Goal: Task Accomplishment & Management: Manage account settings

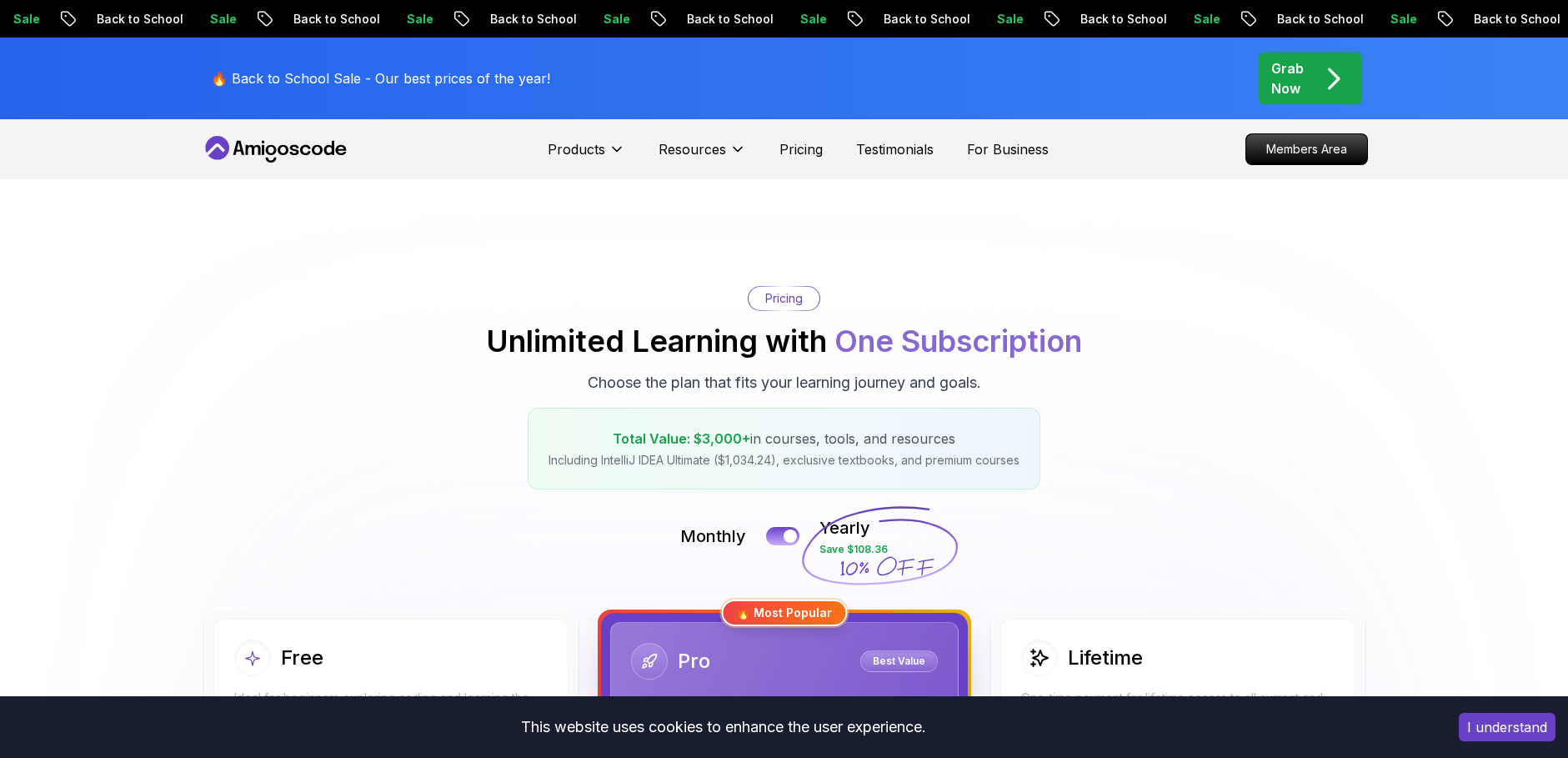
click at [1322, 152] on p "Members Area" at bounding box center [1306, 149] width 120 height 30
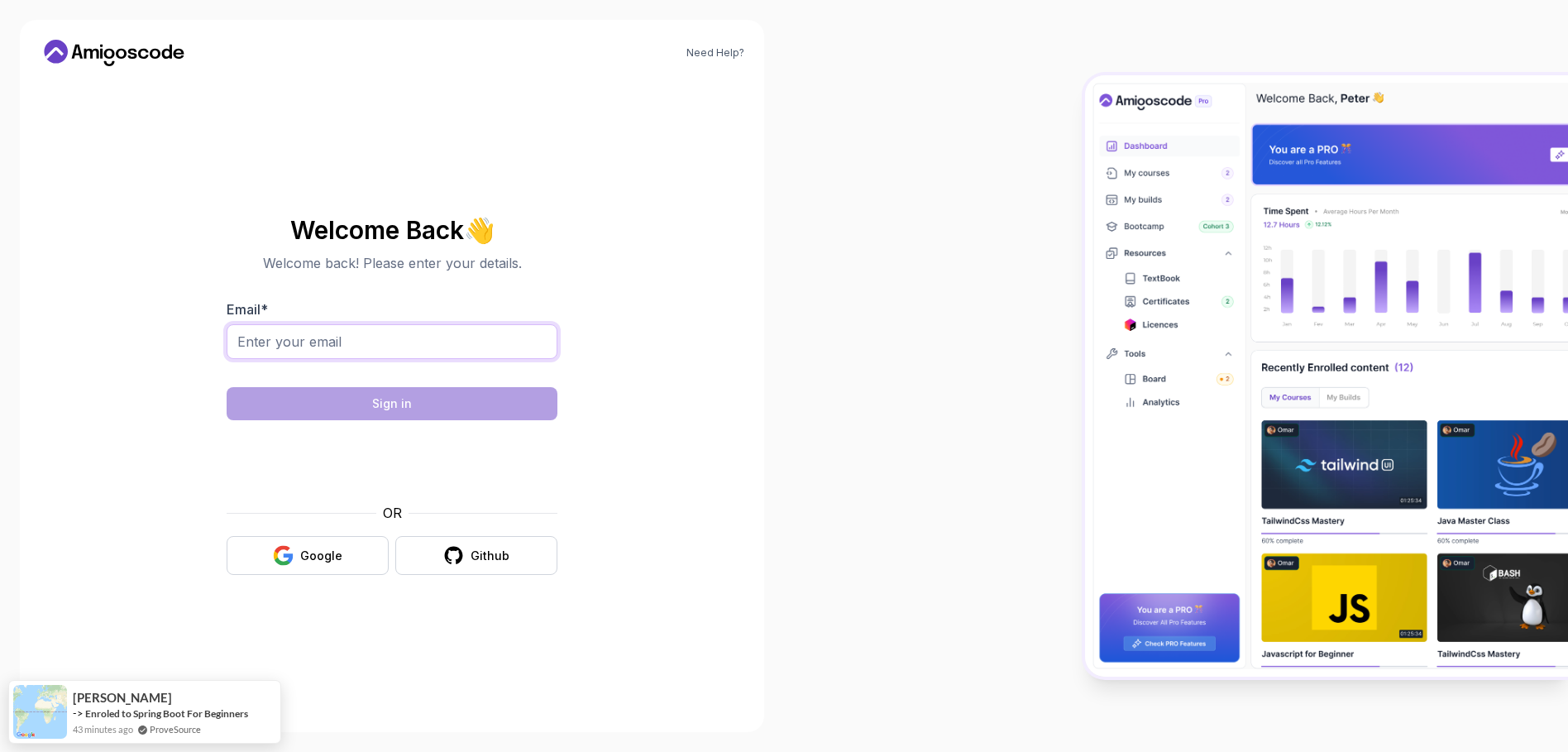
click at [424, 326] on input "Email *" at bounding box center [392, 341] width 330 height 35
type input "[EMAIL_ADDRESS][DOMAIN_NAME]"
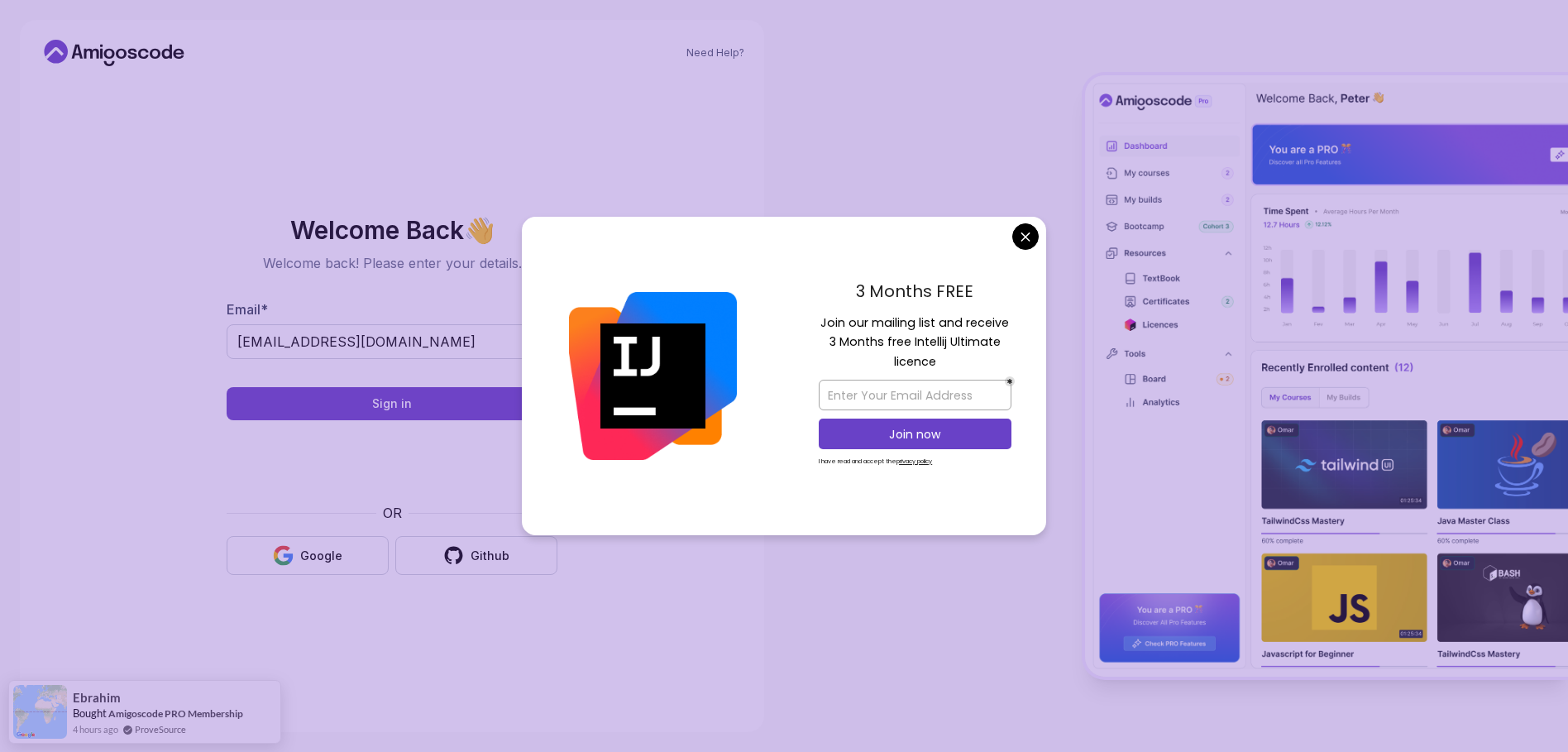
click at [1021, 232] on body "Need Help? Welcome Back 👋 Welcome back! Please enter your details. Email * jung…" at bounding box center [784, 376] width 1568 height 752
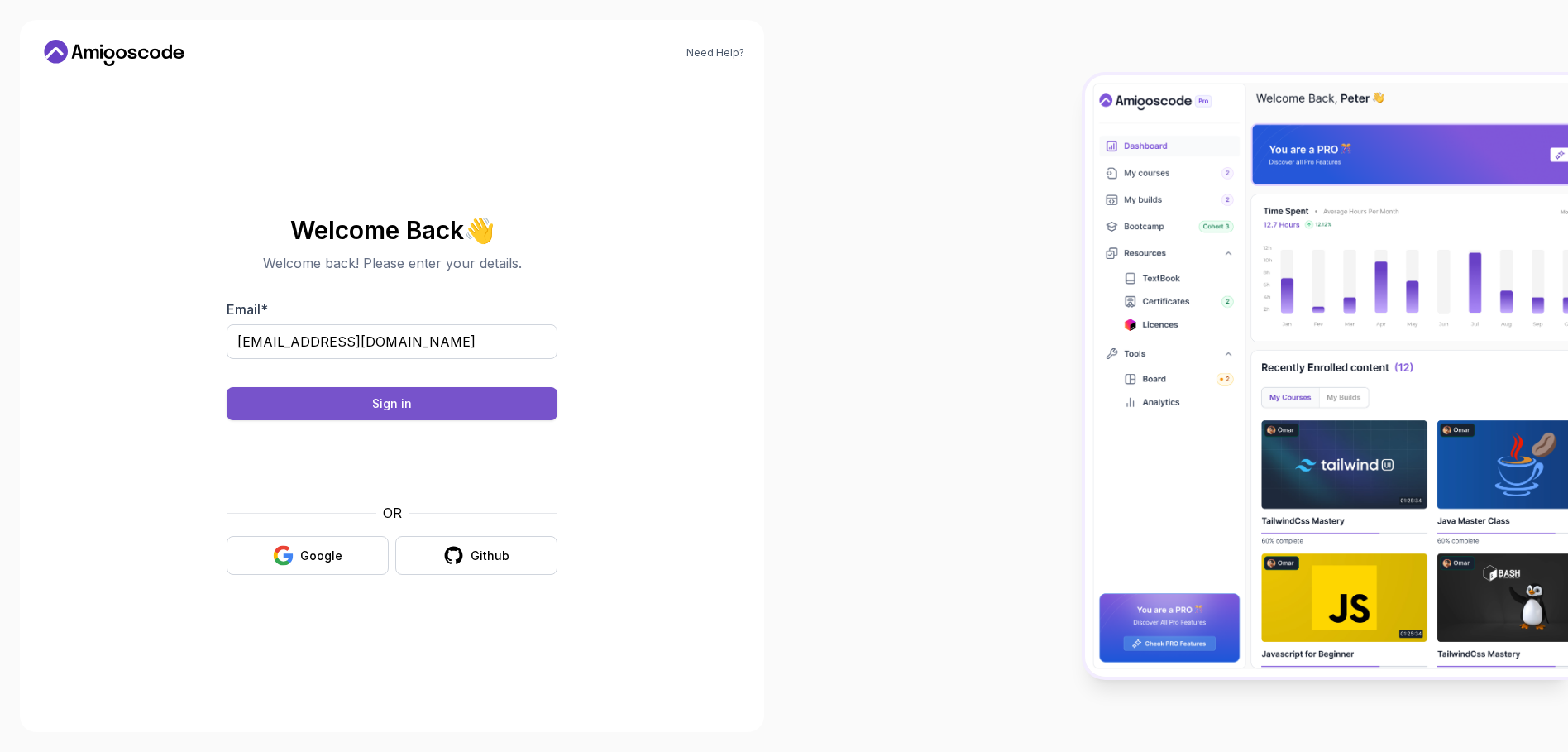
click at [466, 410] on button "Sign in" at bounding box center [392, 403] width 330 height 33
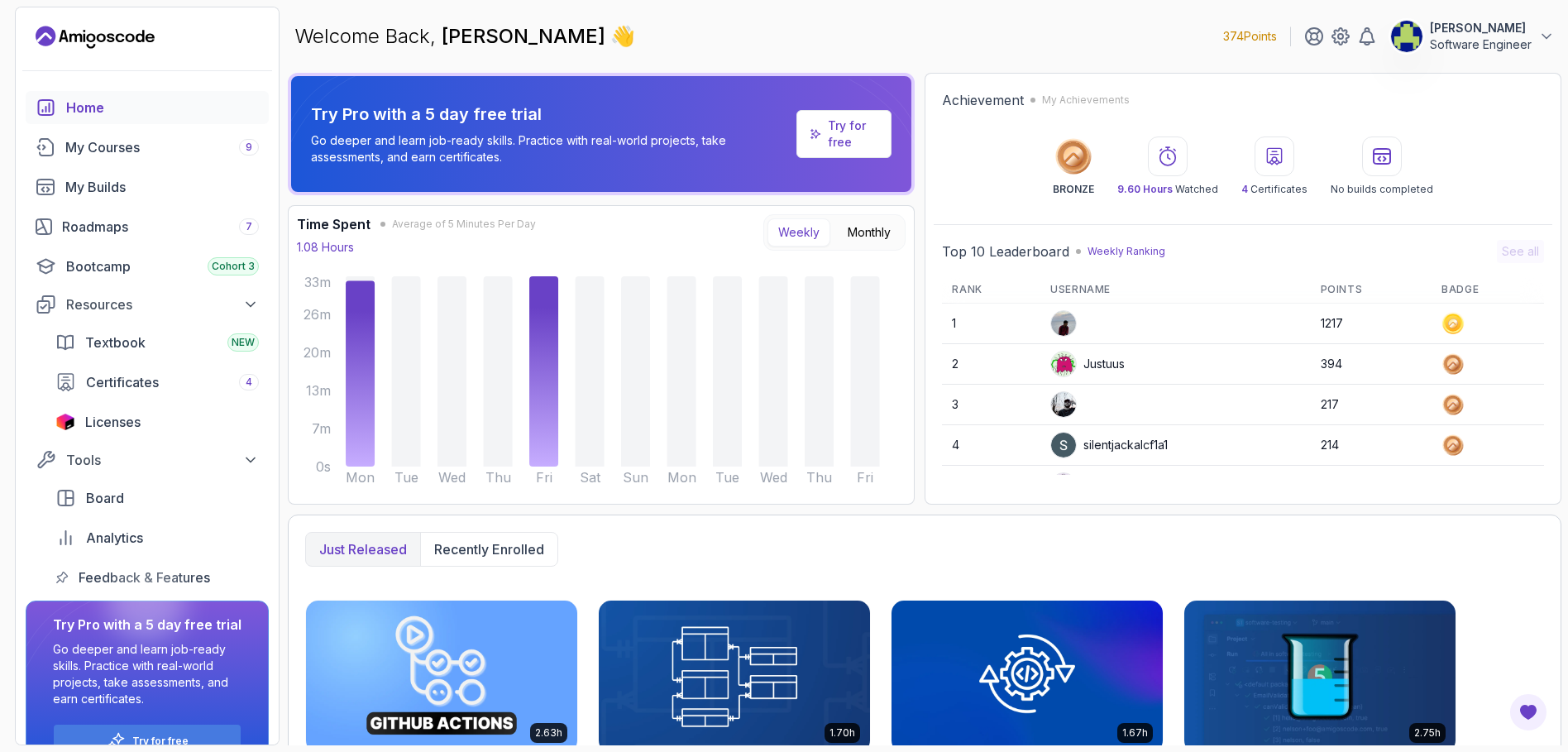
click at [1473, 31] on p "[PERSON_NAME]" at bounding box center [1480, 28] width 102 height 17
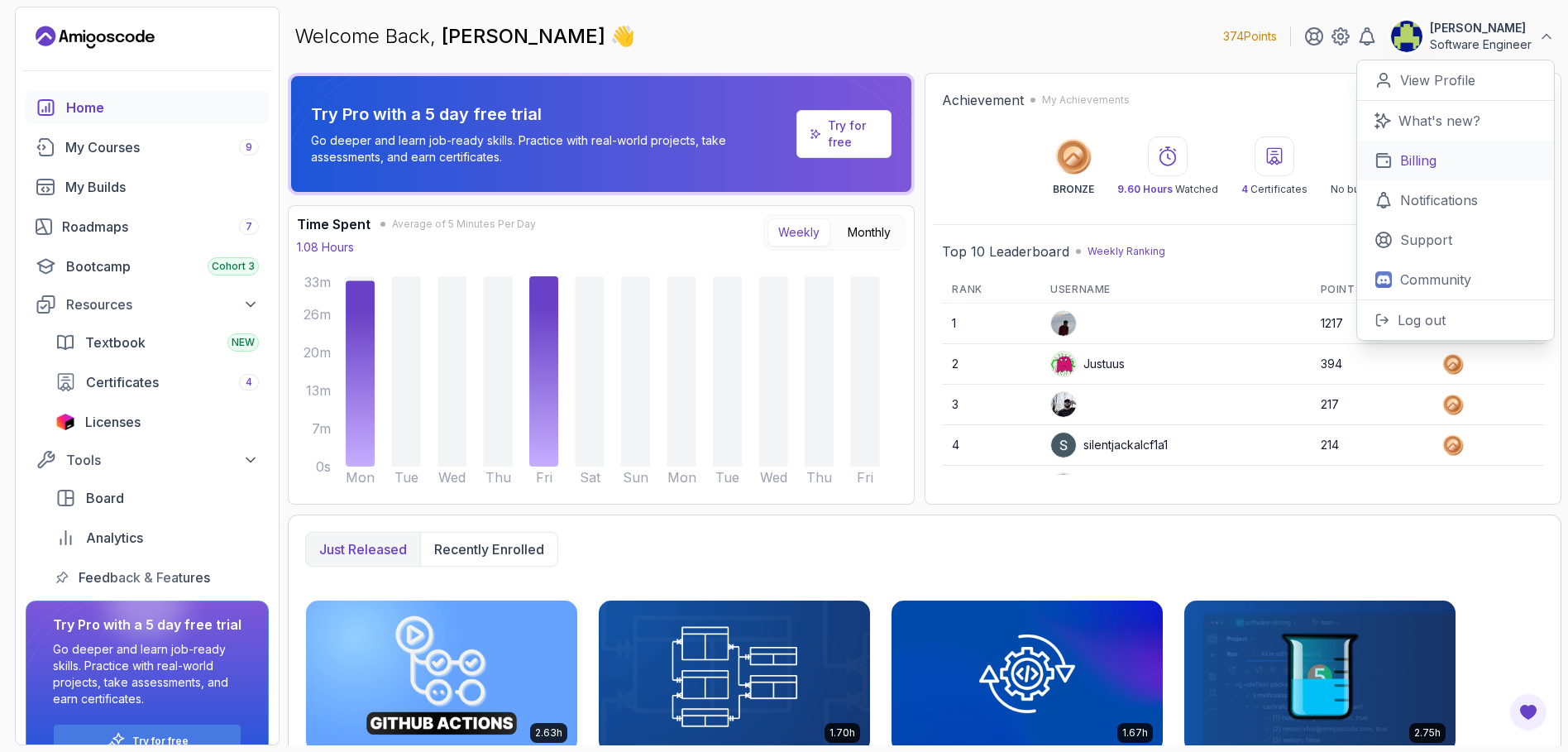
click at [1437, 168] on link "Billing" at bounding box center [1455, 160] width 197 height 40
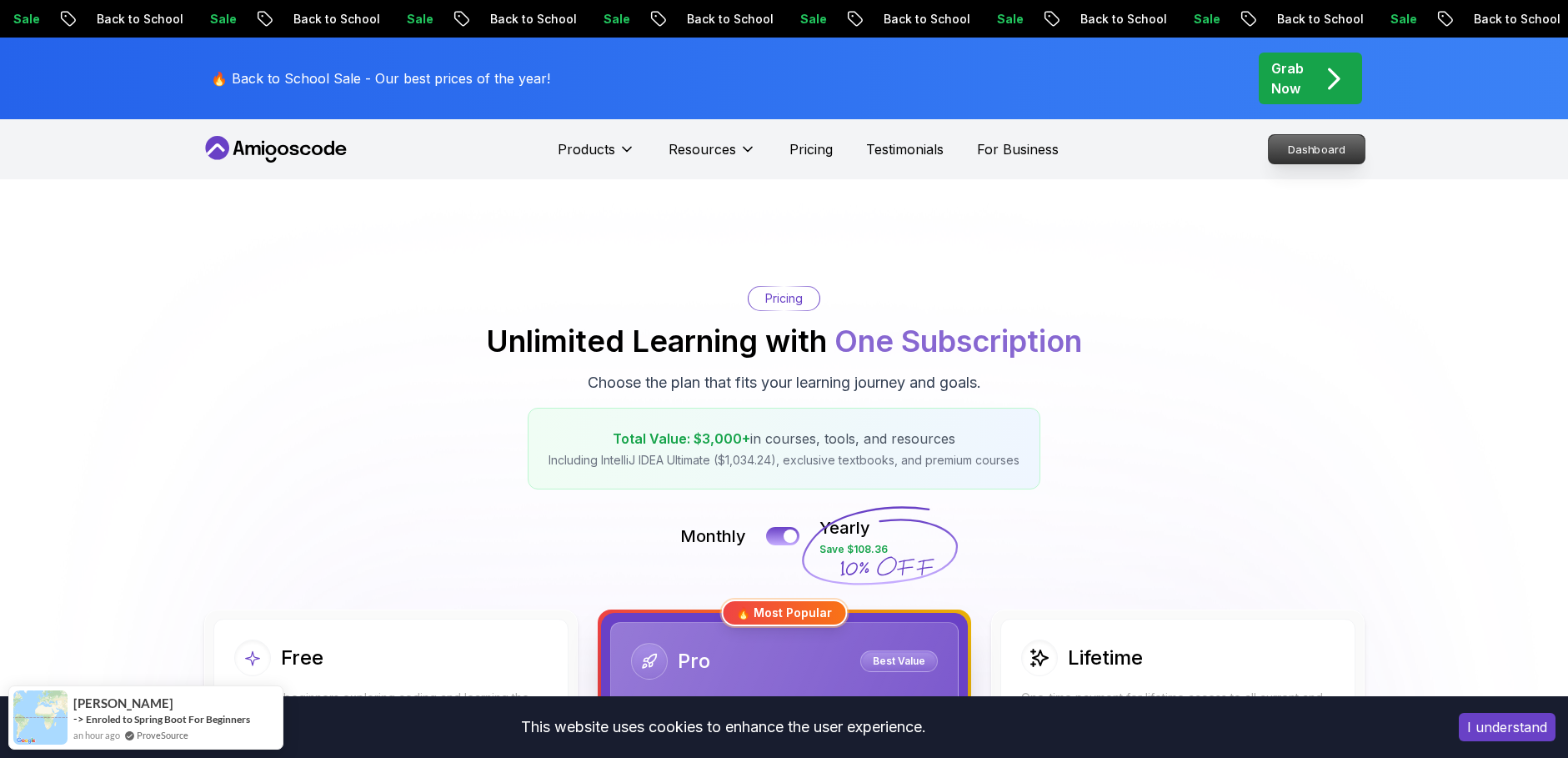
click at [1348, 143] on p "Dashboard" at bounding box center [1316, 149] width 96 height 28
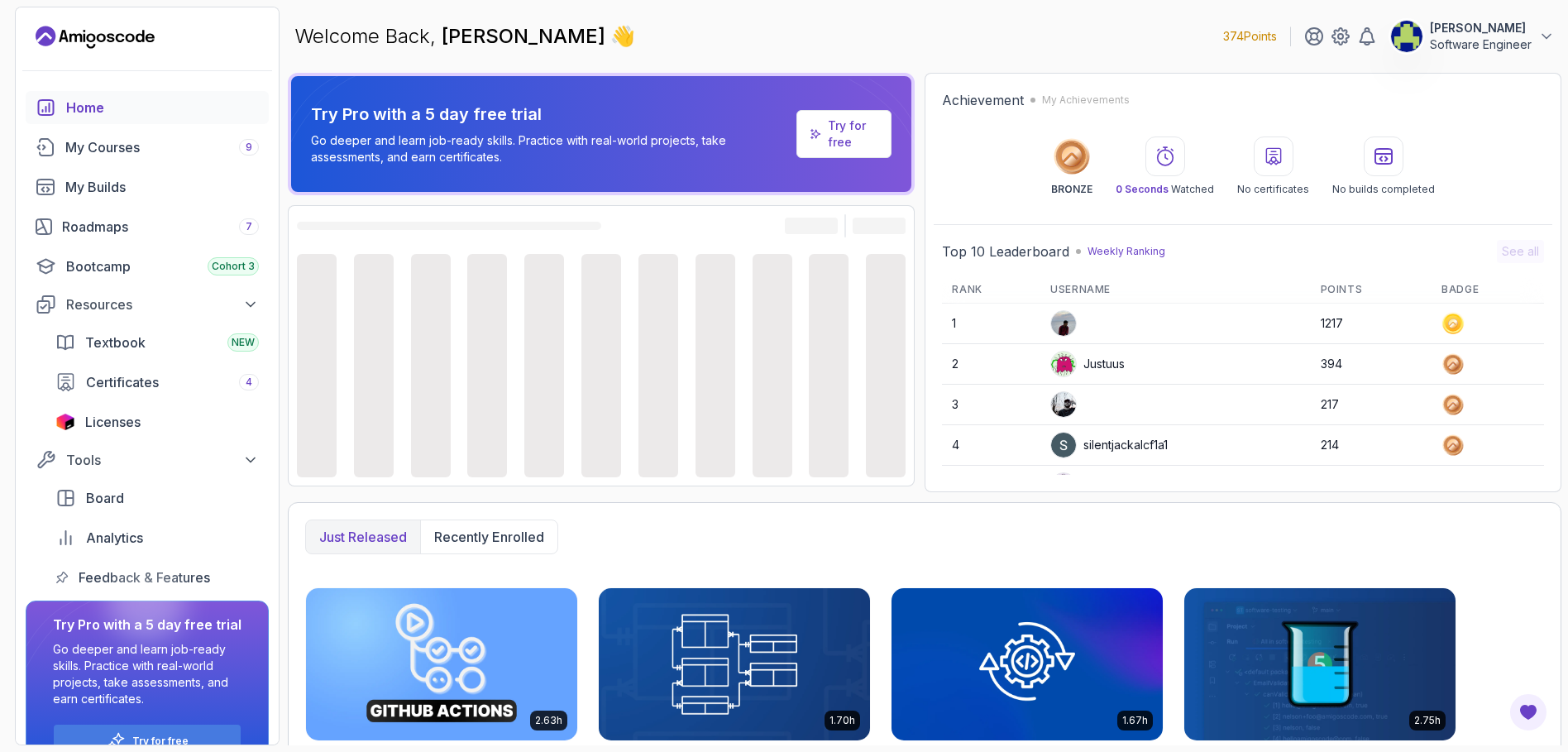
click at [1566, 27] on section "374 Points Daniel Jungiewicz Software Engineer Home My Courses 9 My Builds Road…" at bounding box center [784, 376] width 1568 height 752
click at [1541, 26] on button "Daniel Jungiewicz Software Engineer" at bounding box center [1472, 36] width 165 height 33
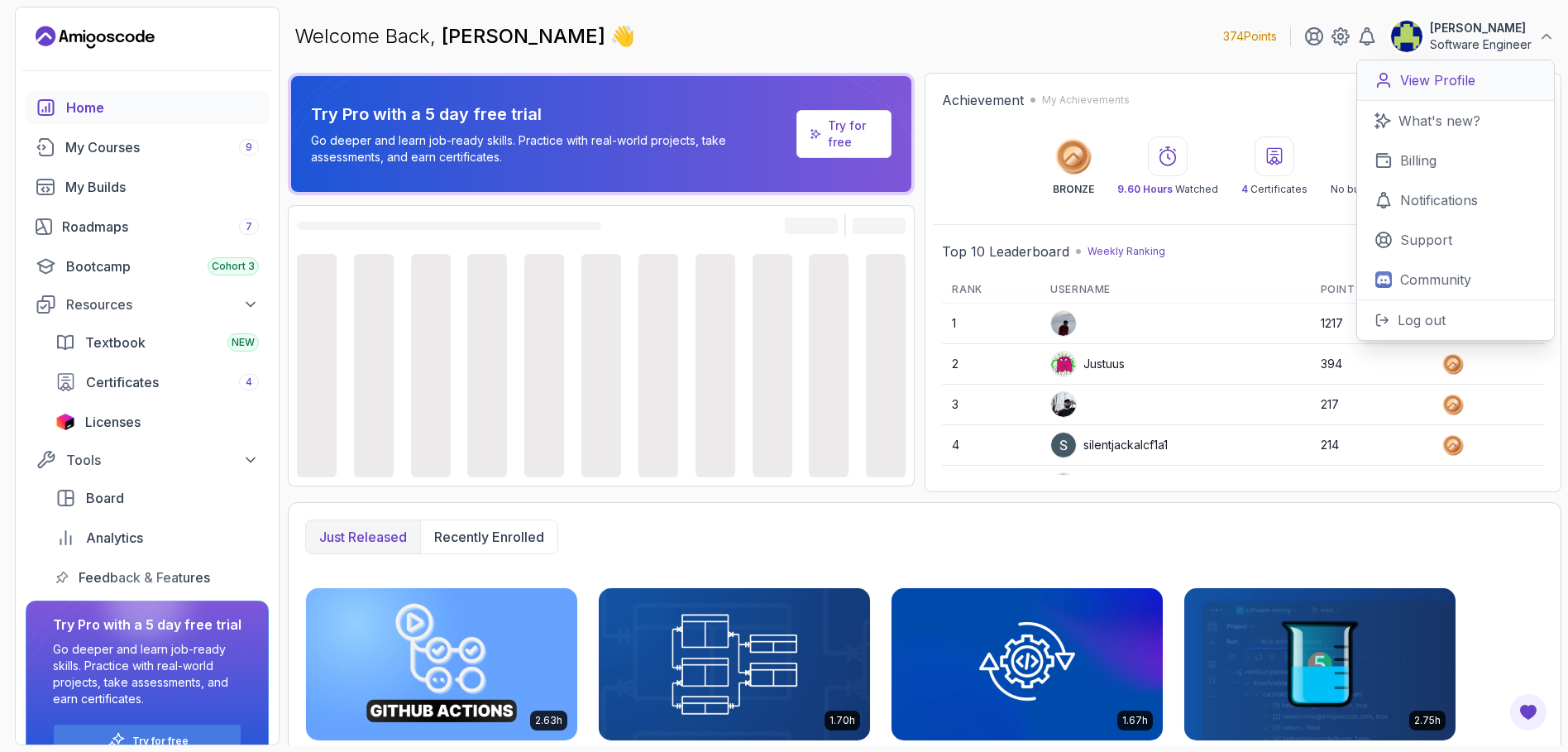
click at [1516, 83] on link "View Profile" at bounding box center [1455, 80] width 197 height 40
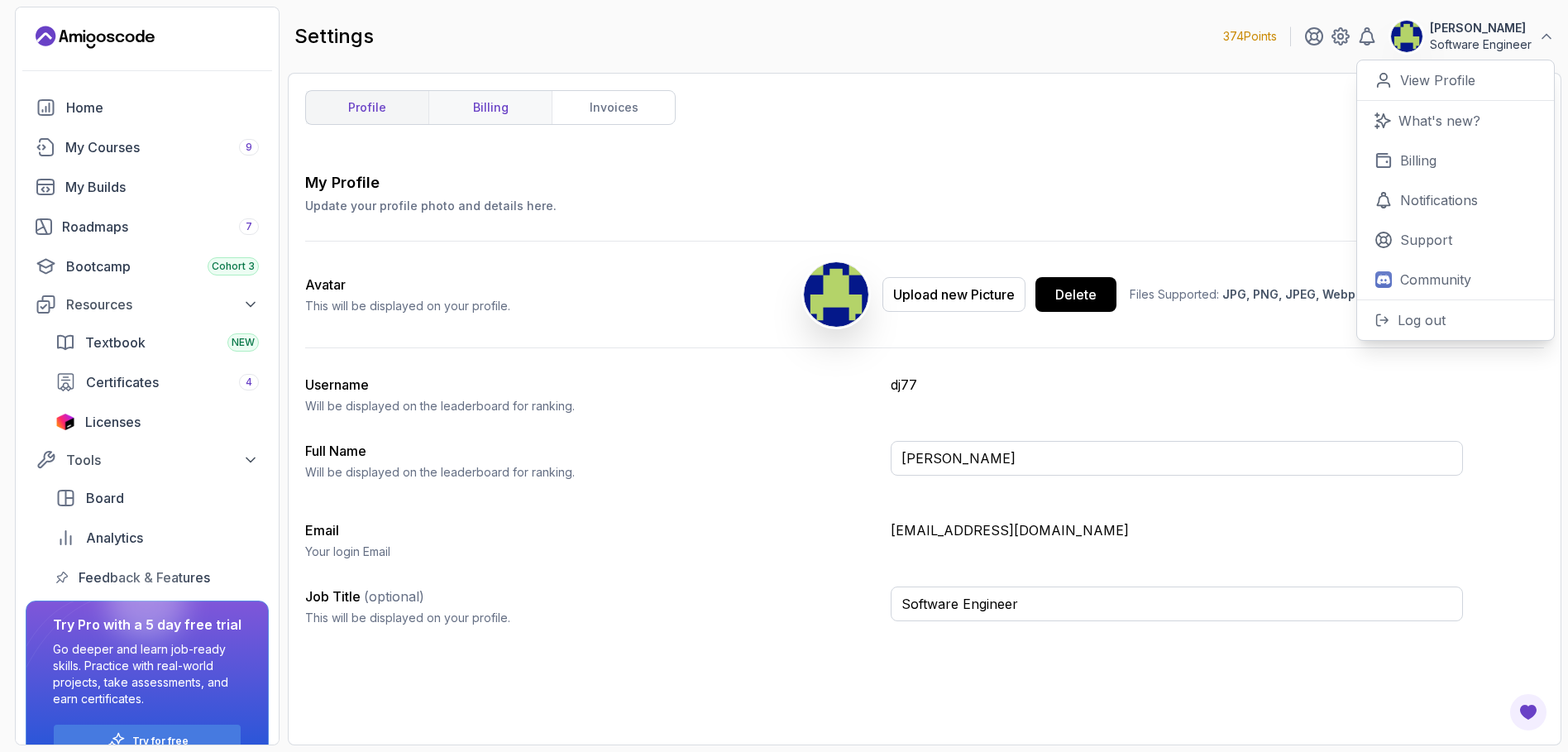
click at [488, 105] on link "billing" at bounding box center [489, 107] width 123 height 33
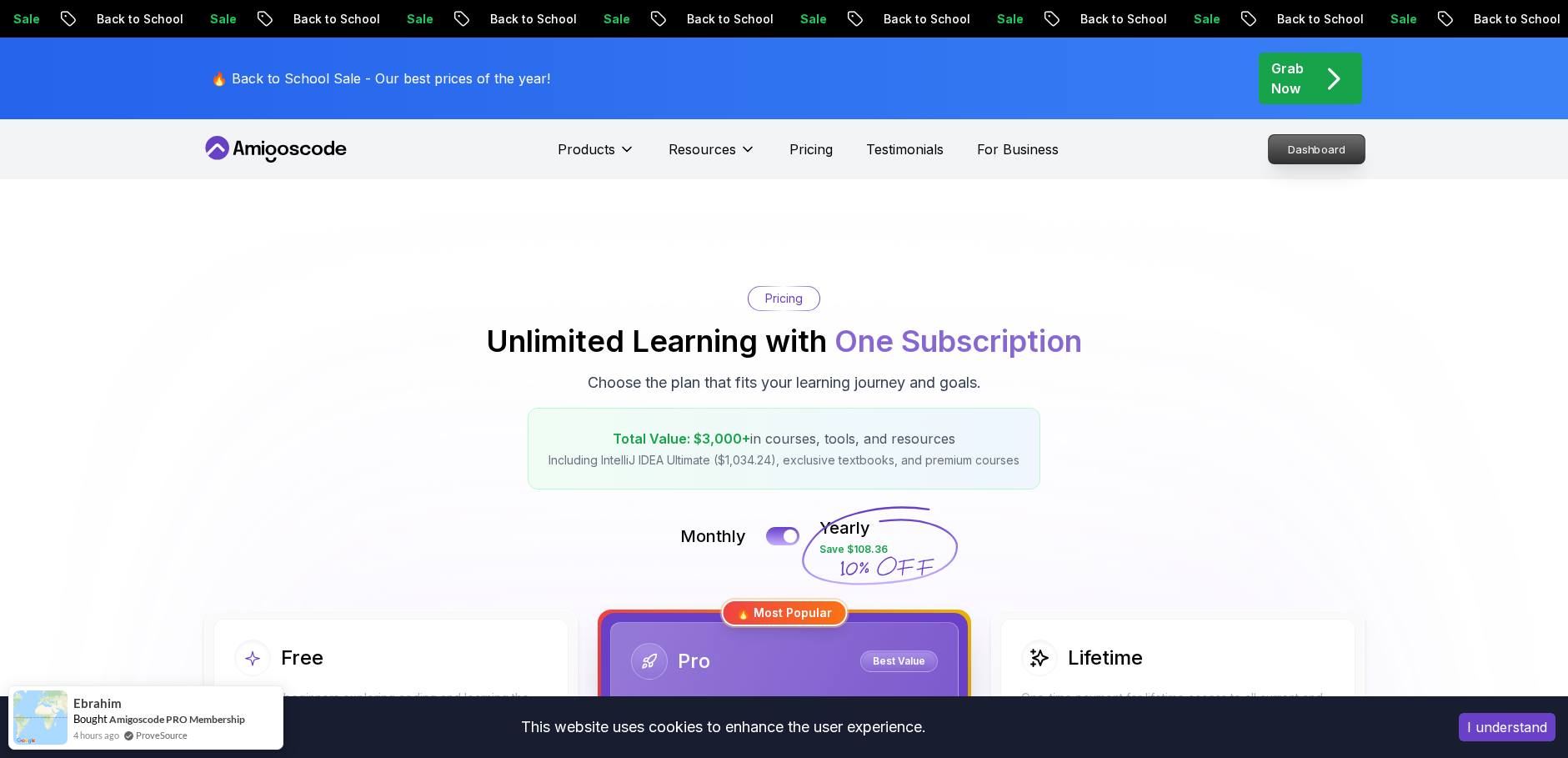
click at [1328, 145] on p "Dashboard" at bounding box center [1316, 149] width 96 height 28
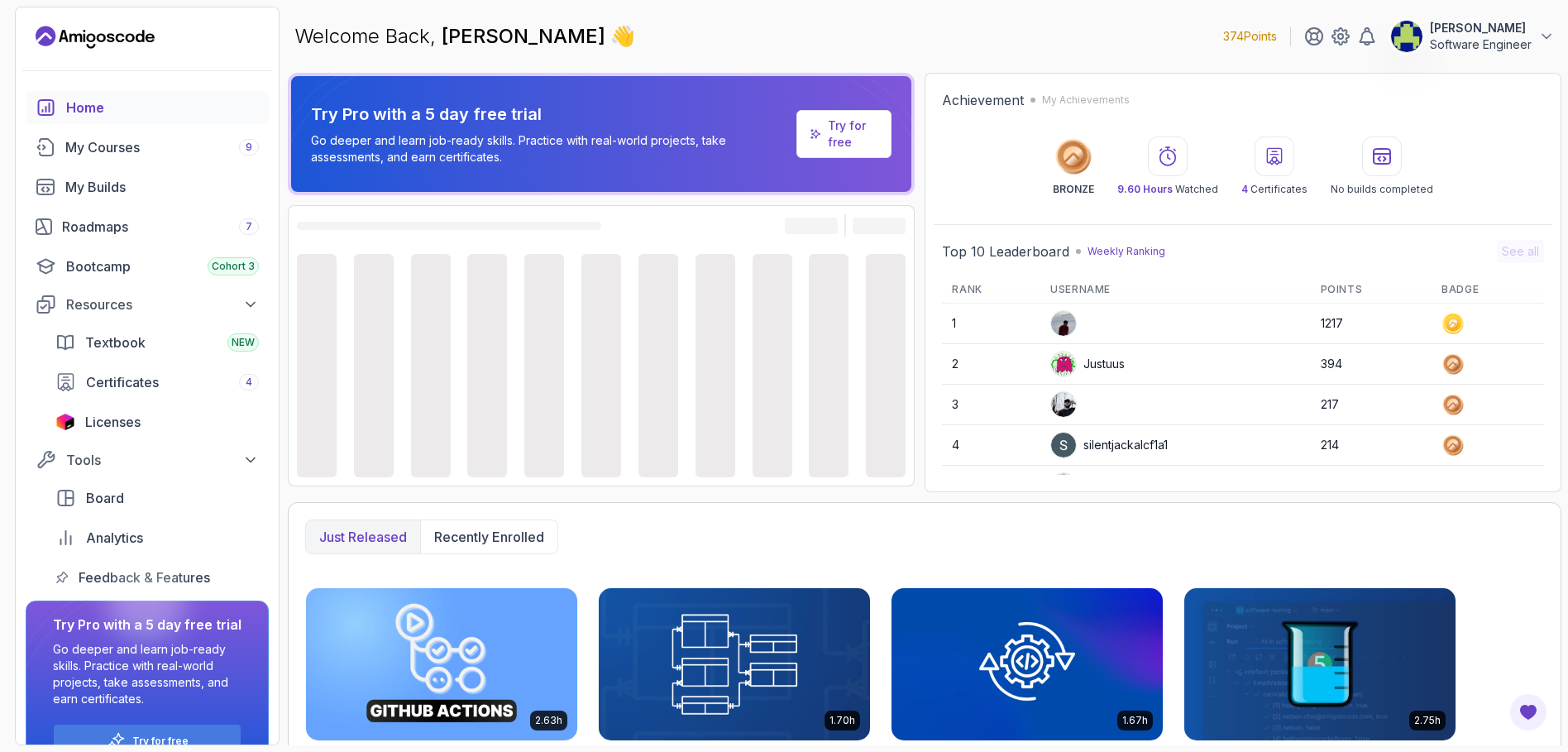
click at [1489, 38] on p "Software Engineer" at bounding box center [1480, 45] width 102 height 17
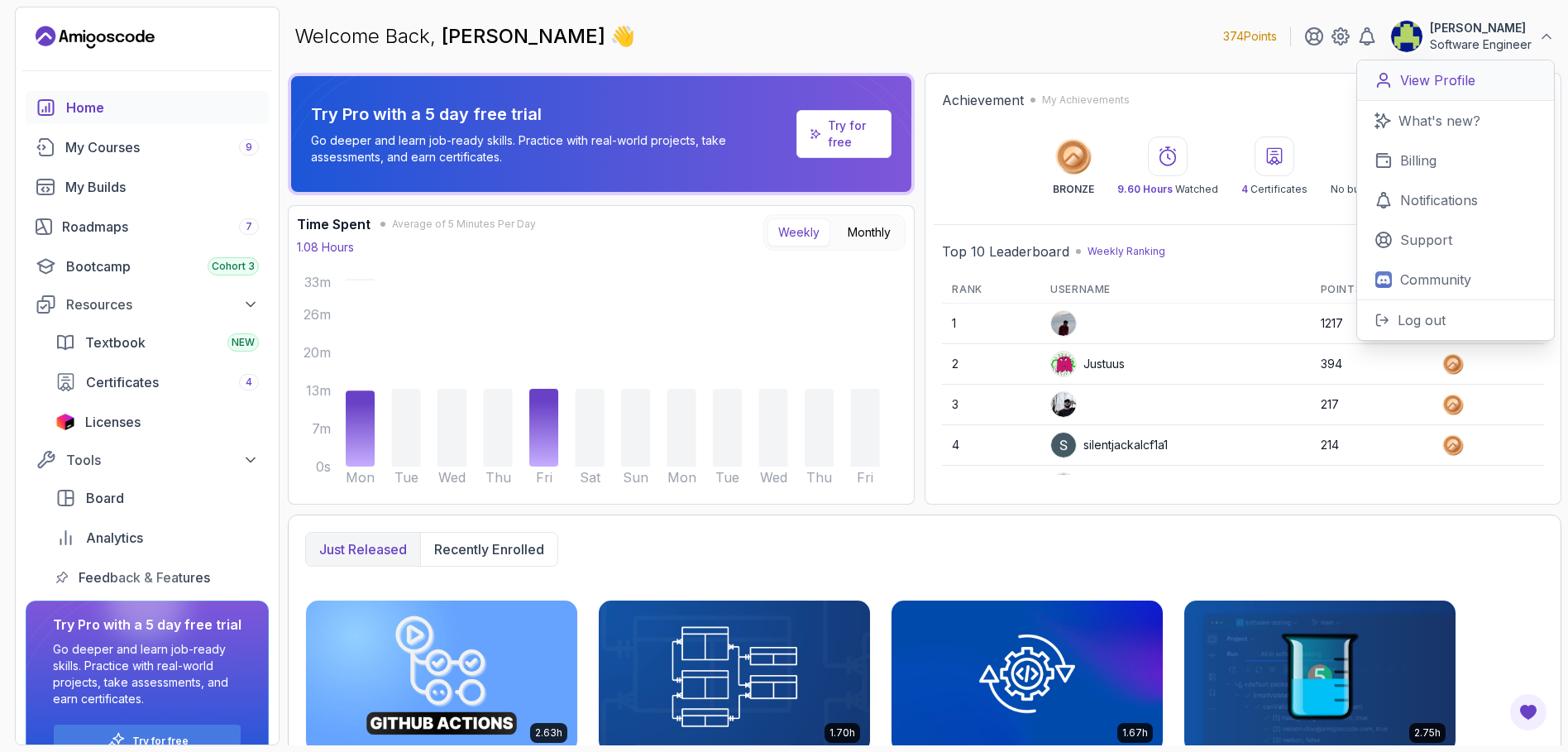
click at [1484, 84] on link "View Profile" at bounding box center [1455, 80] width 197 height 40
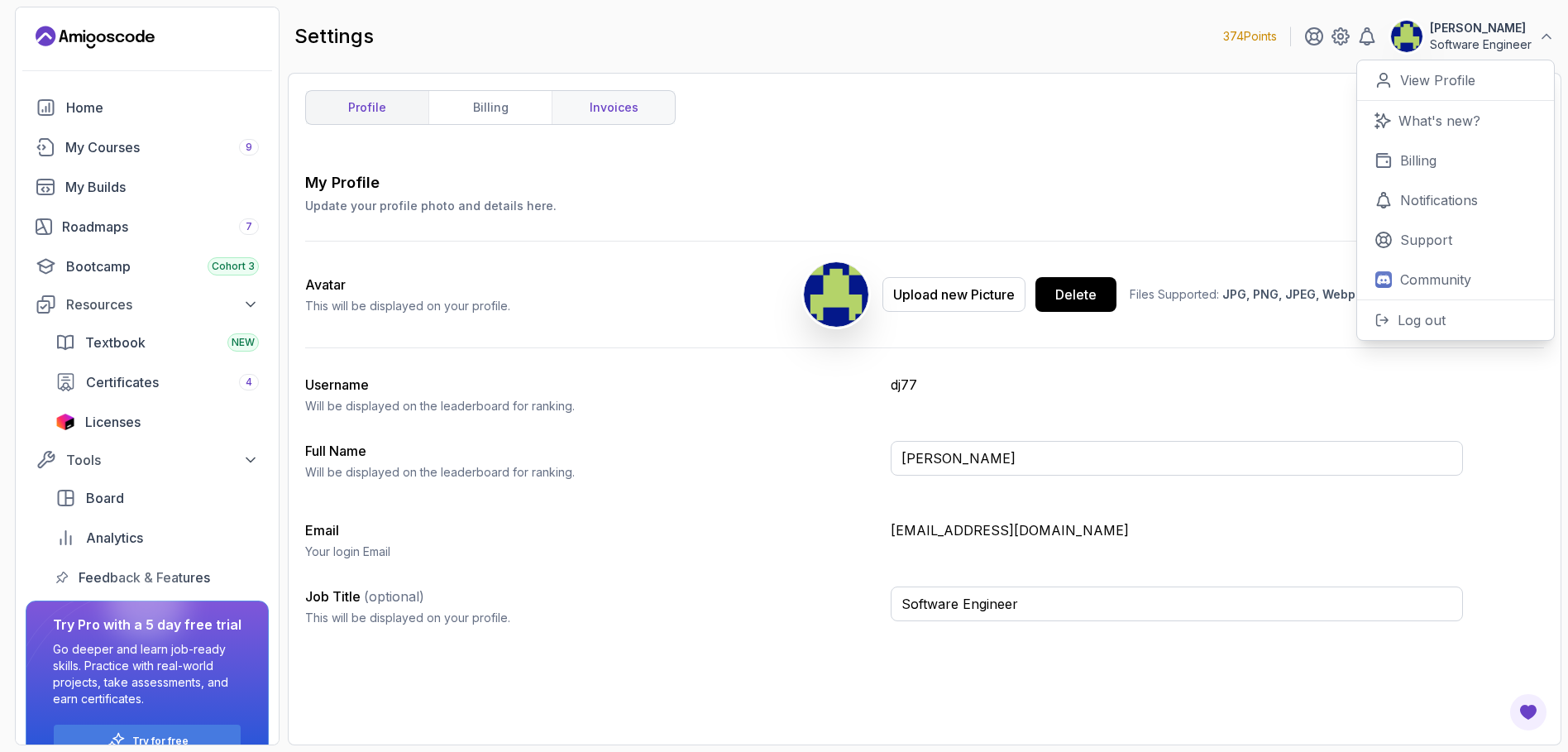
click at [619, 105] on link "invoices" at bounding box center [613, 107] width 123 height 33
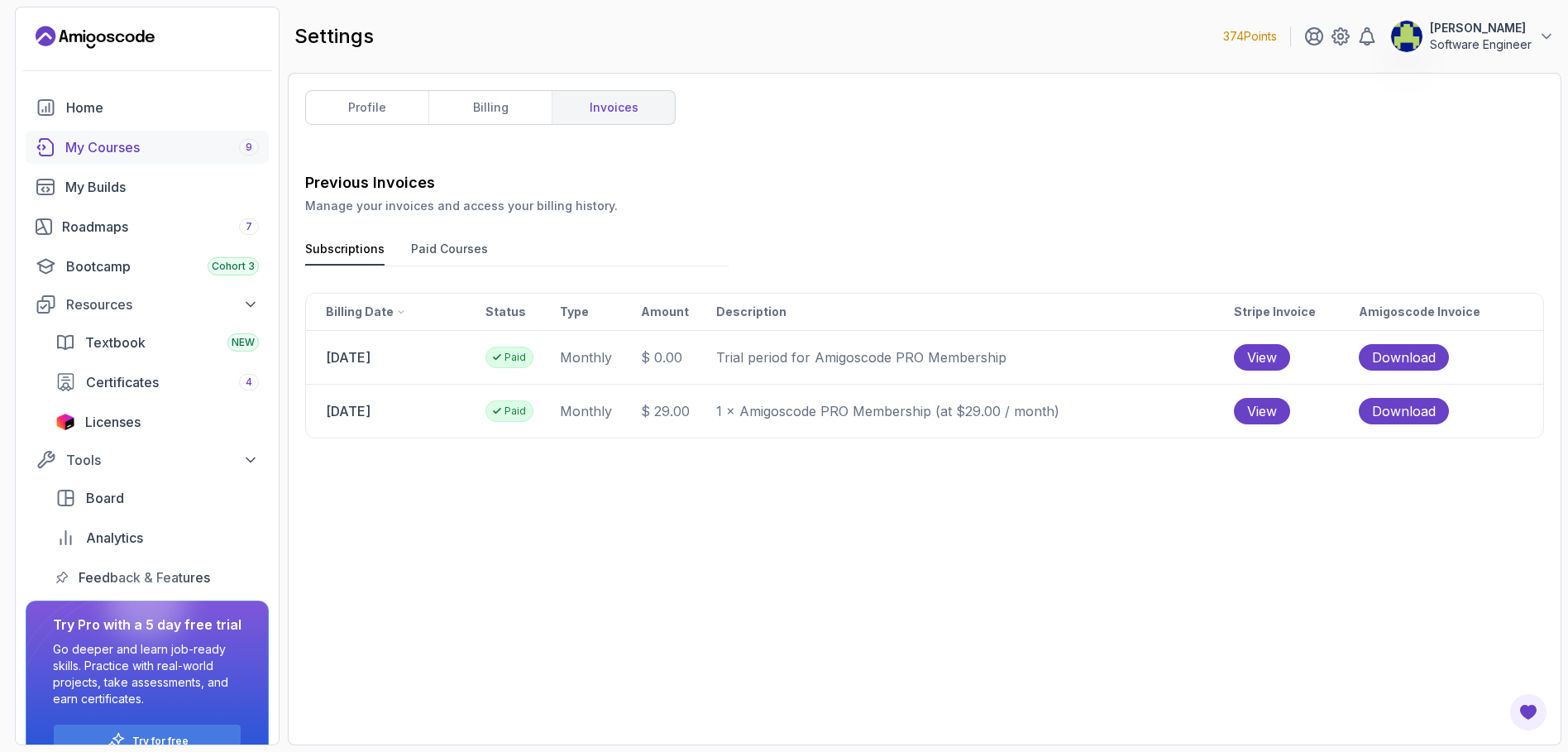
click at [128, 139] on div "My Courses 9" at bounding box center [162, 147] width 194 height 20
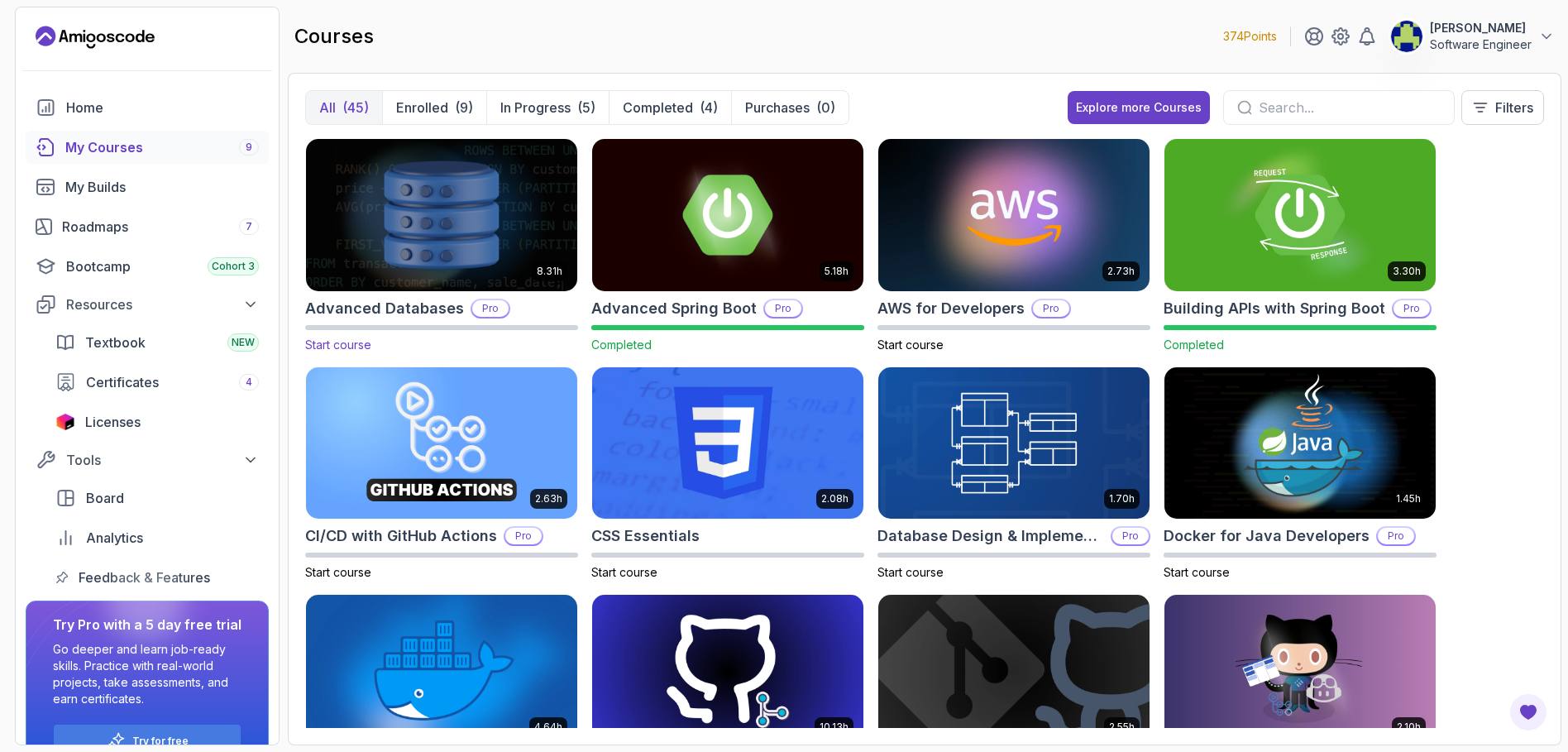
click at [498, 218] on img at bounding box center [441, 215] width 284 height 160
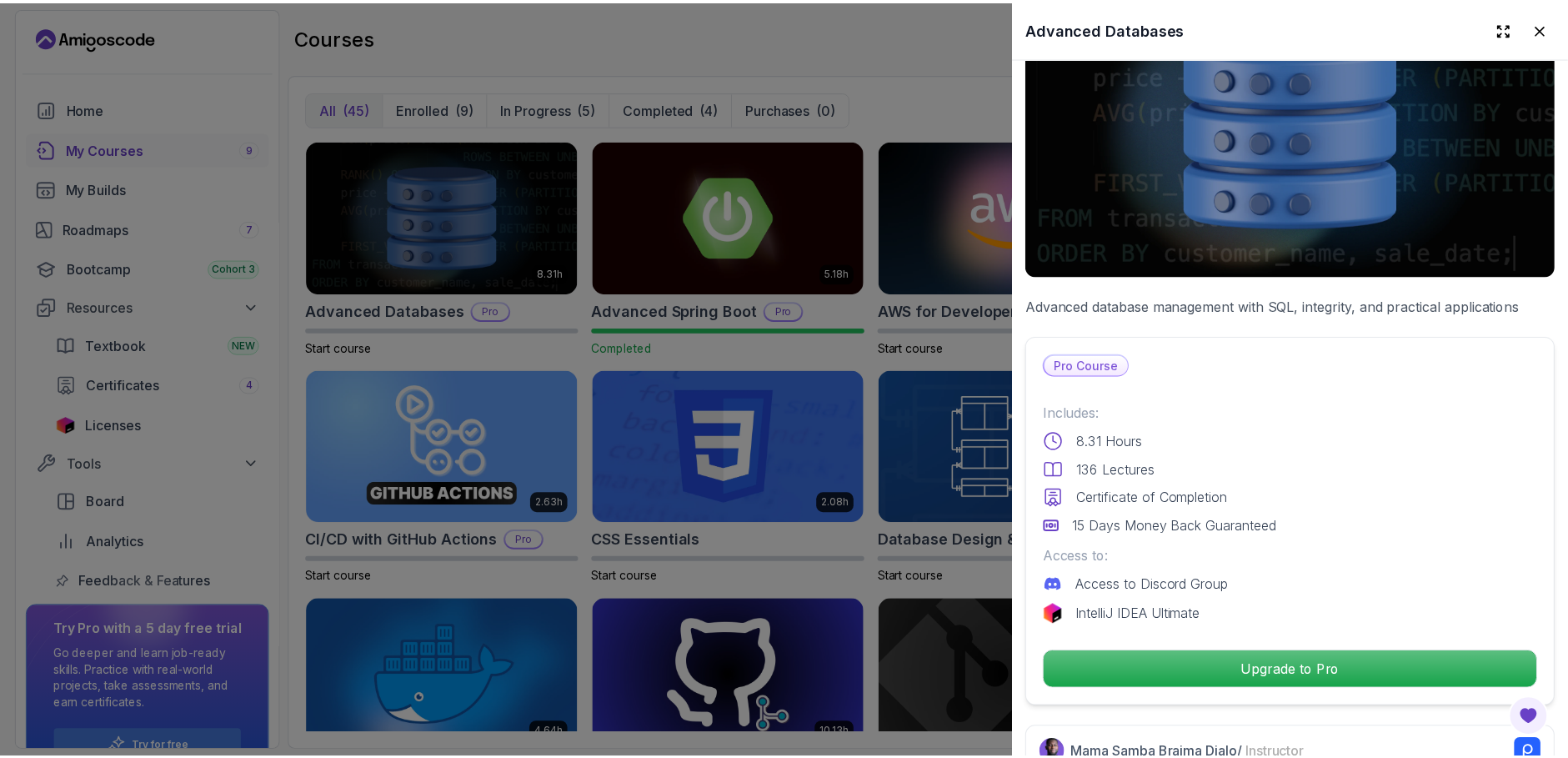
scroll to position [313, 0]
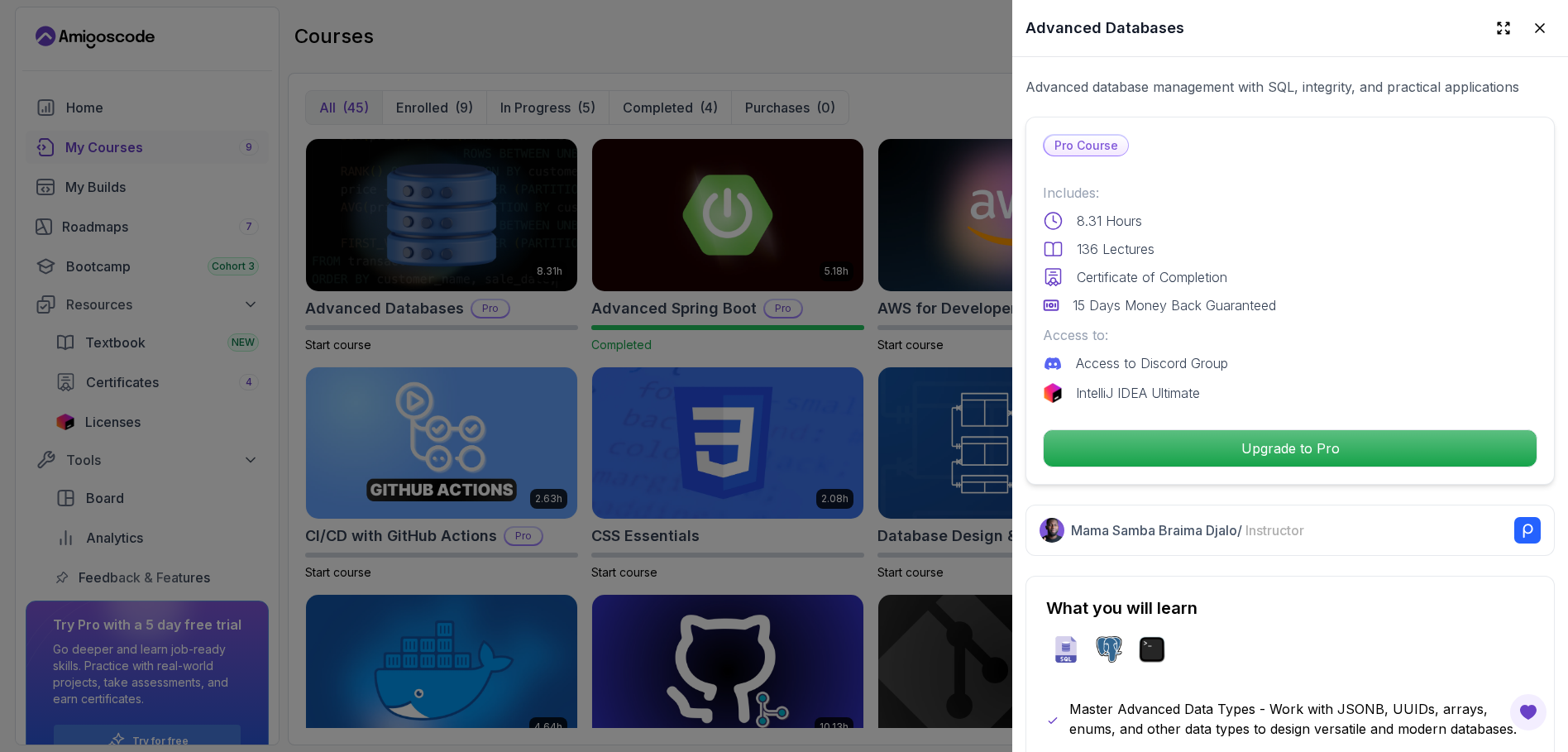
click at [668, 69] on div at bounding box center [784, 376] width 1568 height 752
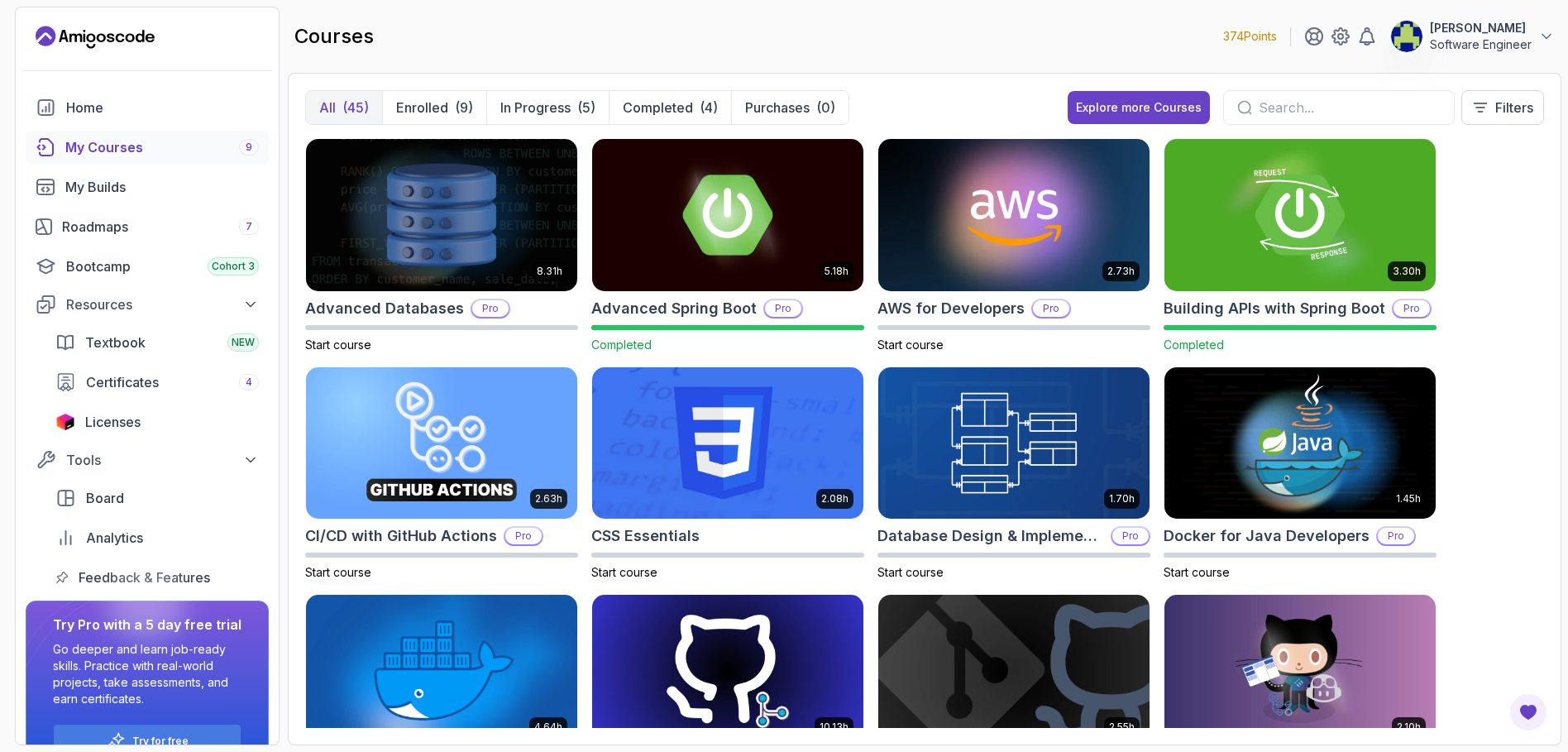
click at [1523, 44] on p "Software Engineer" at bounding box center [1480, 45] width 102 height 17
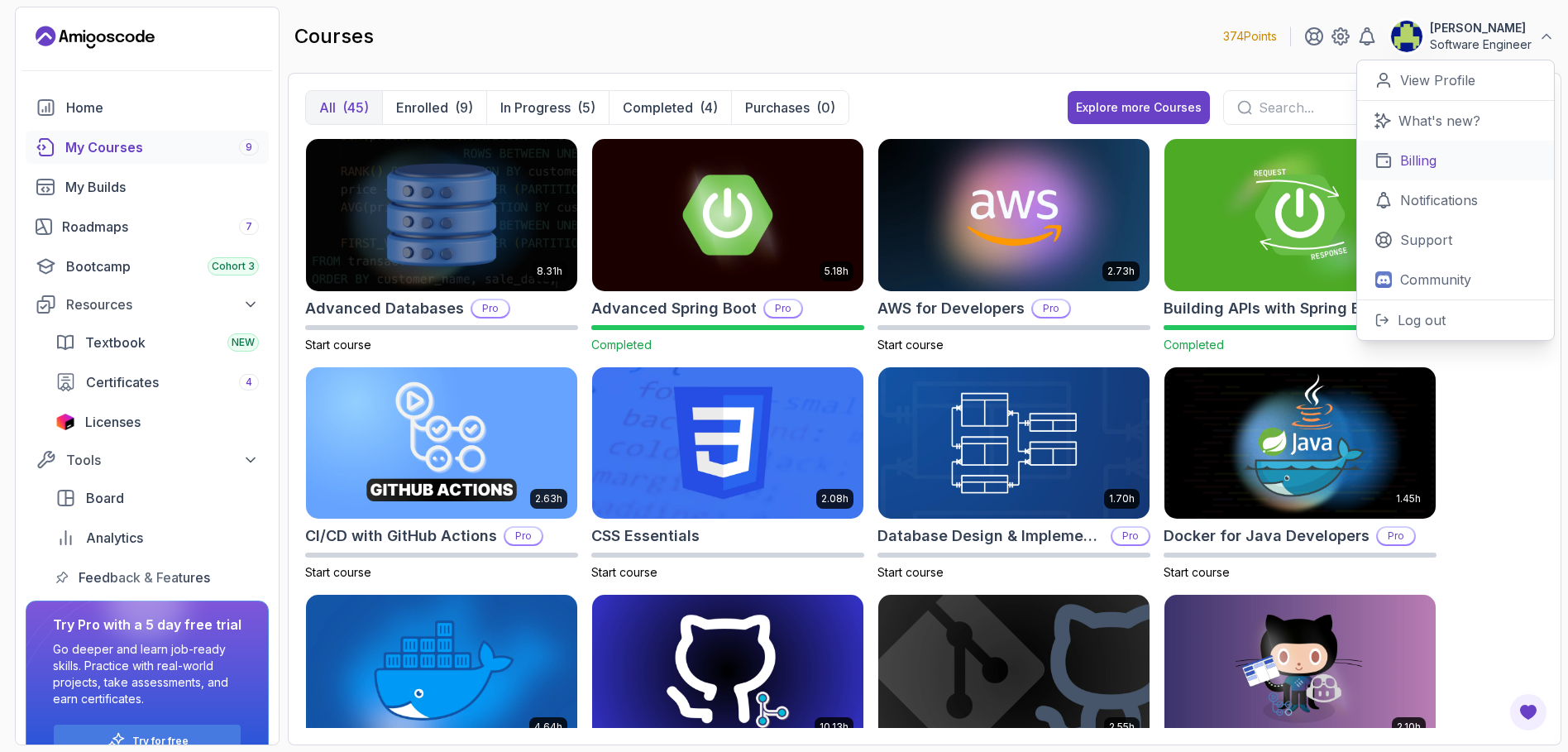
click at [1397, 160] on link "Billing" at bounding box center [1455, 160] width 197 height 40
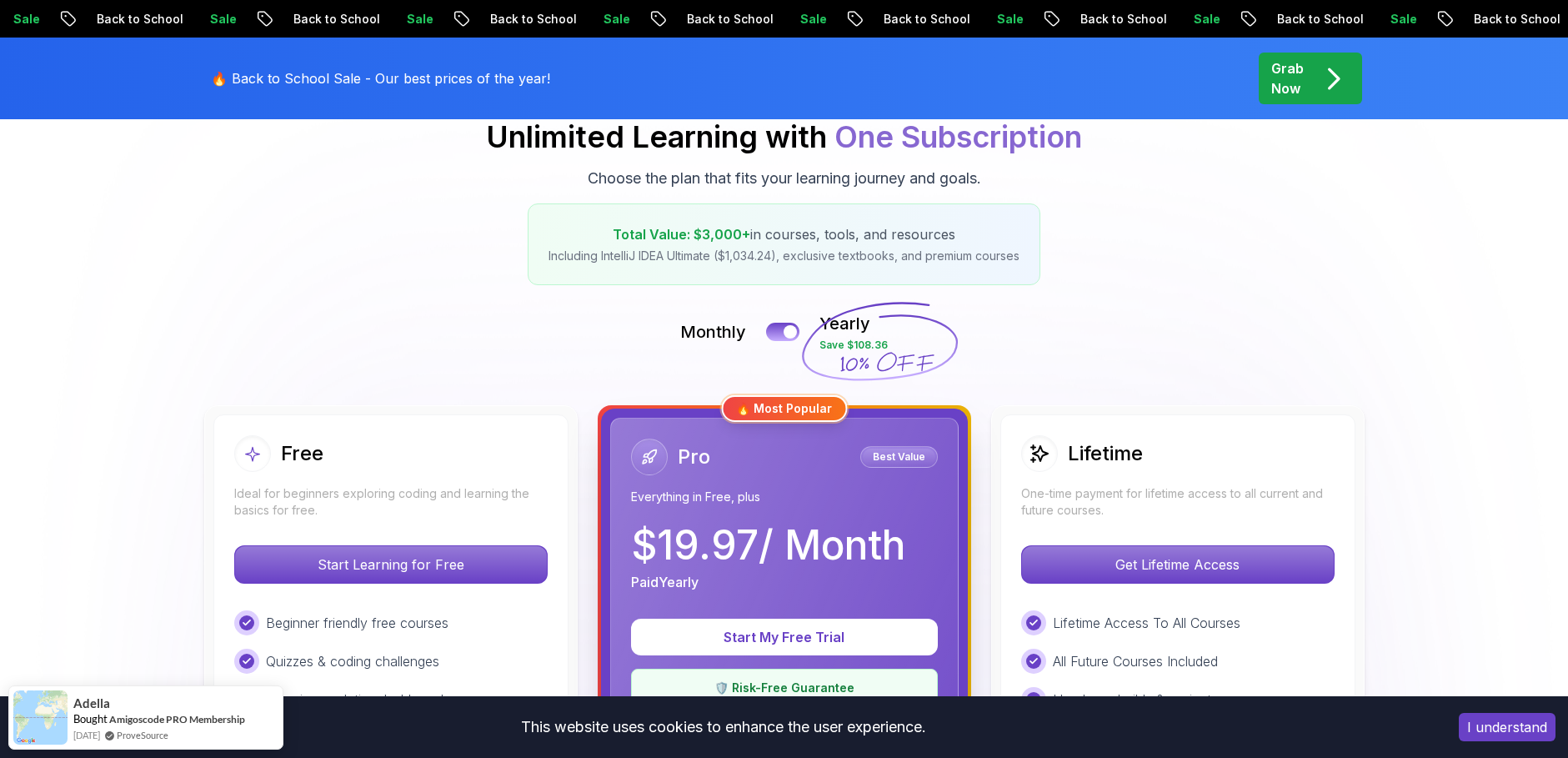
scroll to position [220, 0]
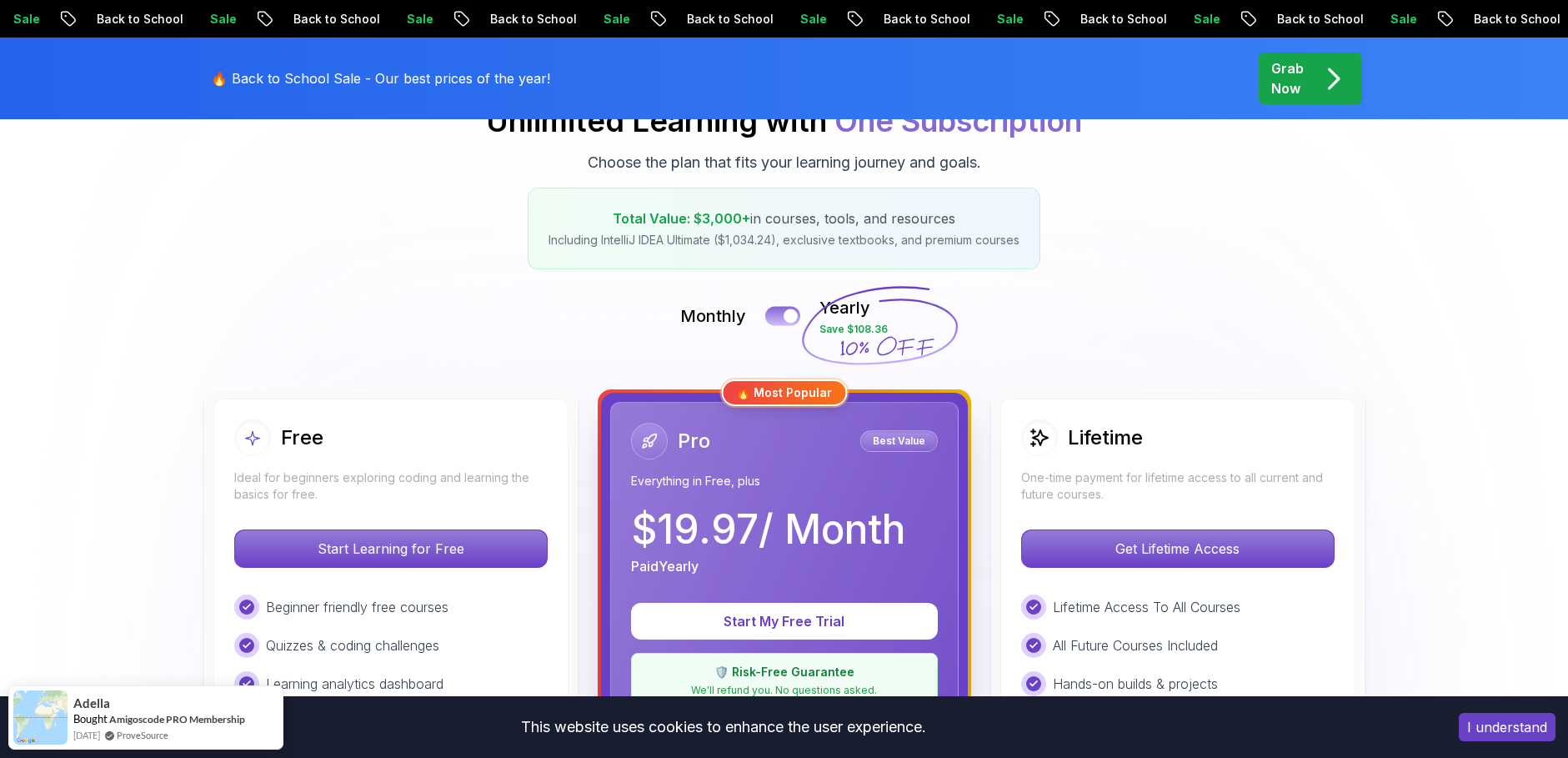
click at [790, 312] on div at bounding box center [790, 316] width 14 height 14
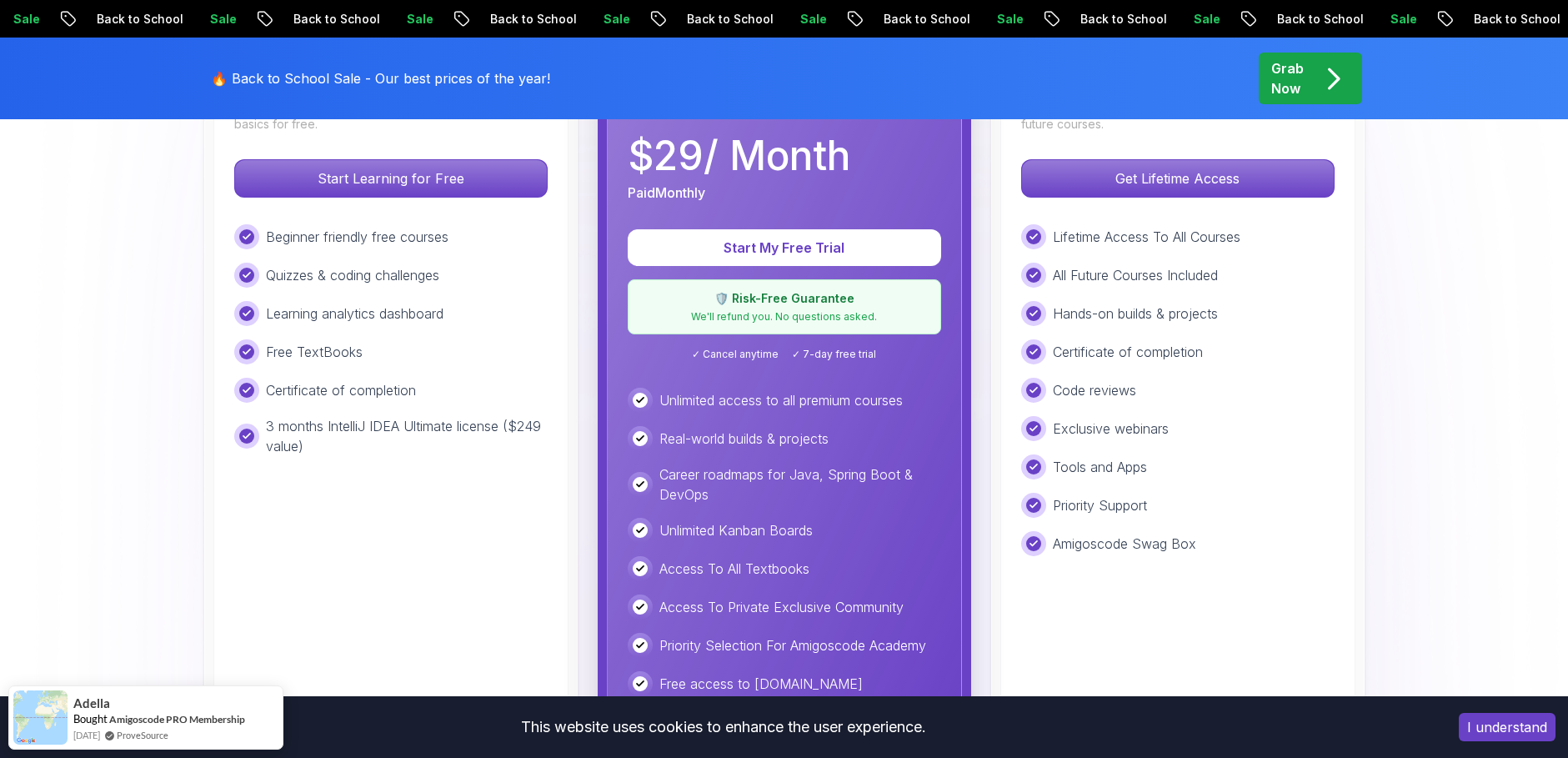
scroll to position [601, 0]
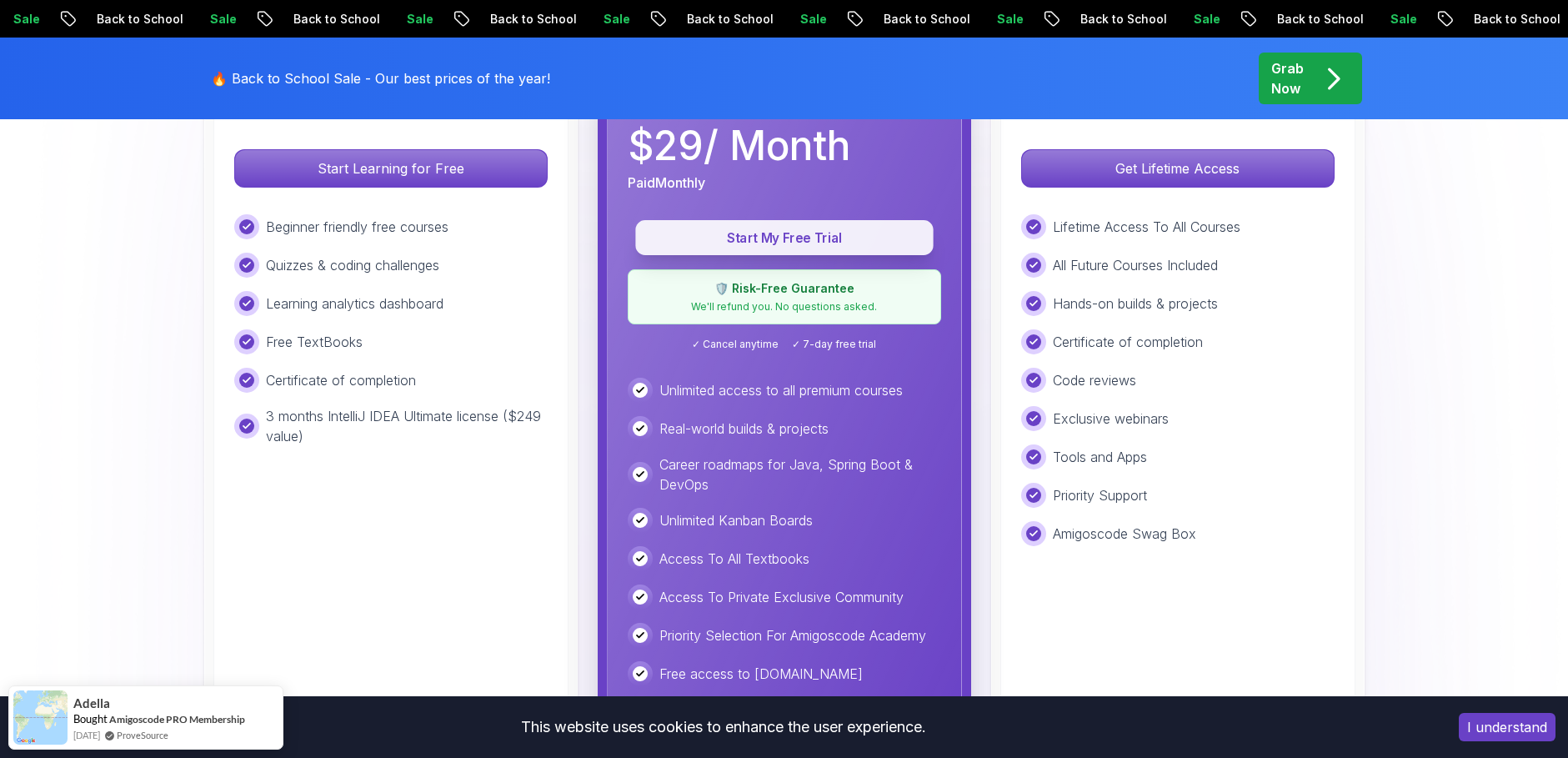
click at [763, 242] on p "Start My Free Trial" at bounding box center [784, 238] width 260 height 19
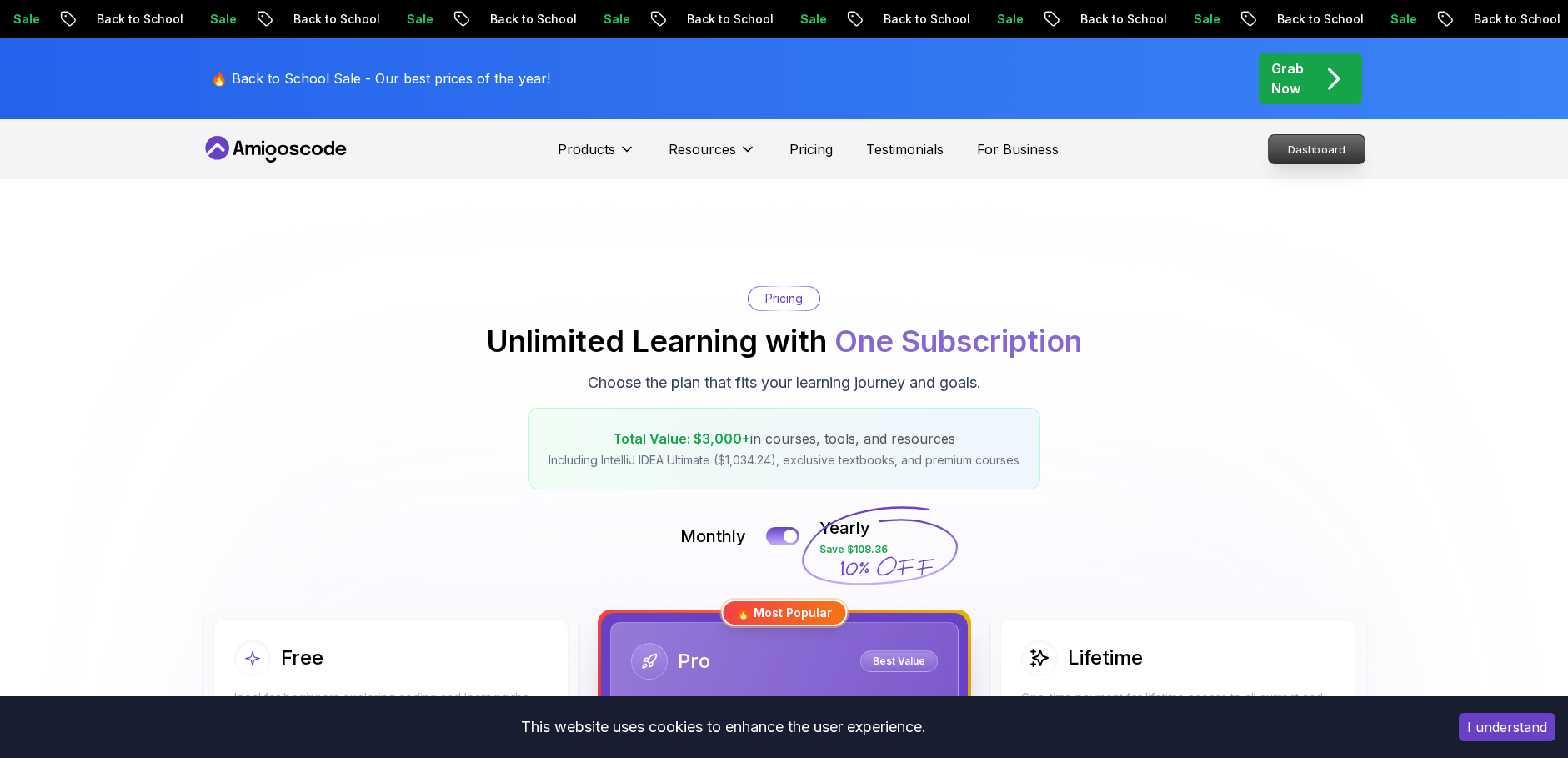
click at [1315, 155] on p "Dashboard" at bounding box center [1316, 149] width 96 height 28
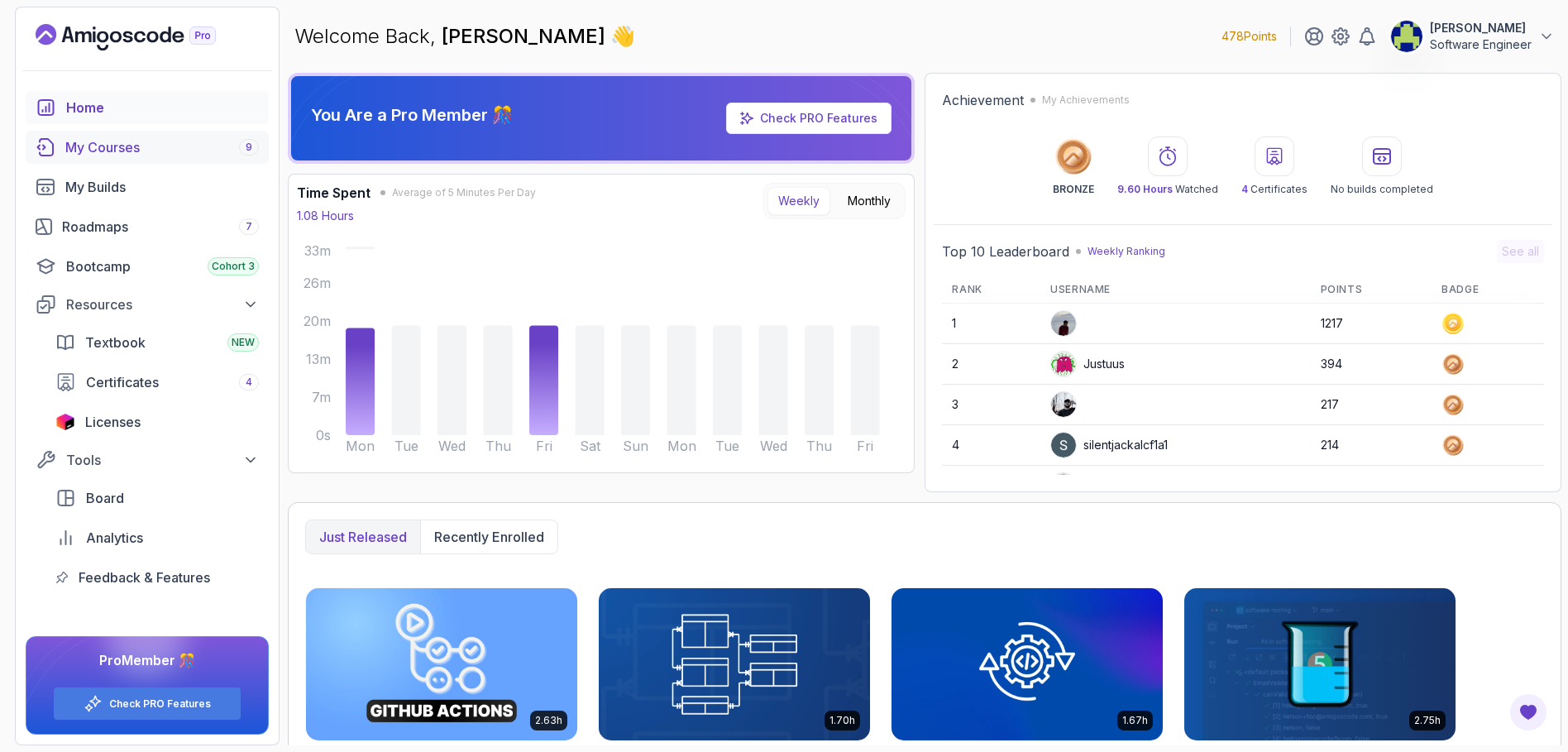
click at [79, 137] on div "My Courses 9" at bounding box center [162, 147] width 194 height 20
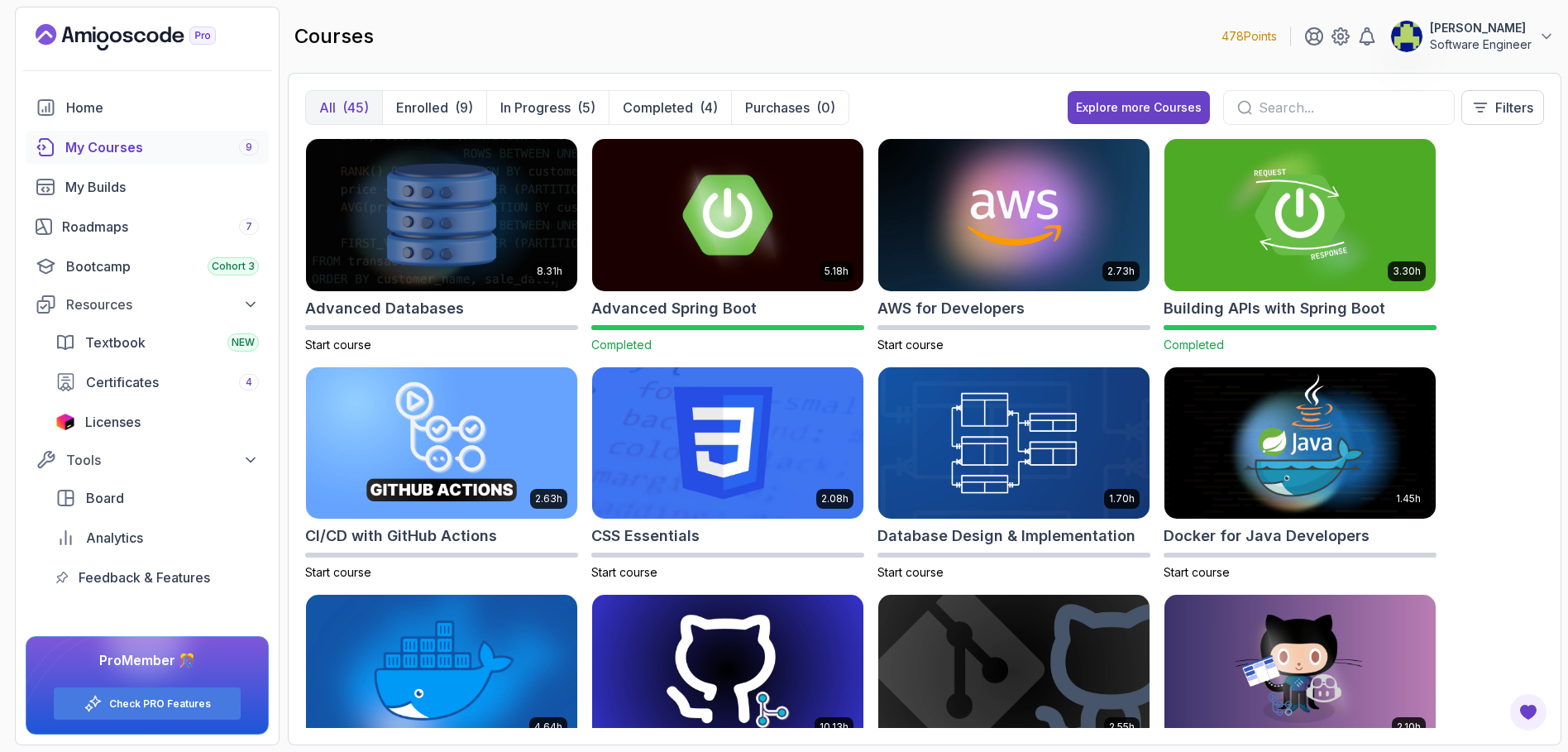
click at [406, 265] on img at bounding box center [441, 216] width 271 height 152
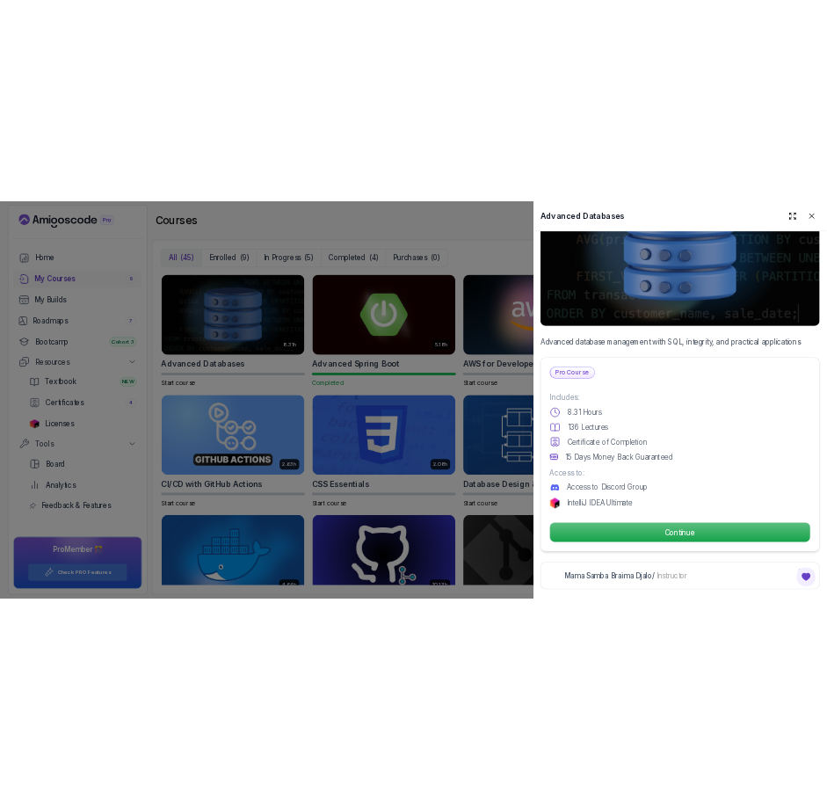
scroll to position [218, 0]
